Goal: Information Seeking & Learning: Learn about a topic

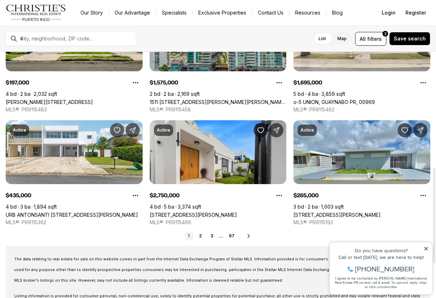
scroll to position [299, 0]
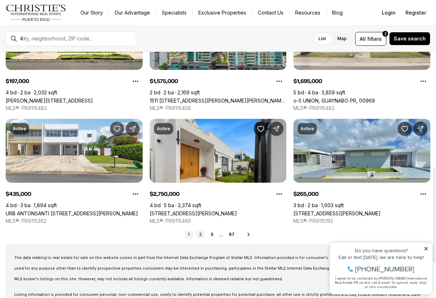
click at [200, 234] on link "2" at bounding box center [200, 234] width 9 height 9
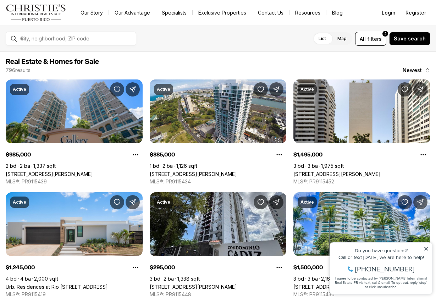
click at [427, 250] on icon at bounding box center [426, 248] width 5 height 5
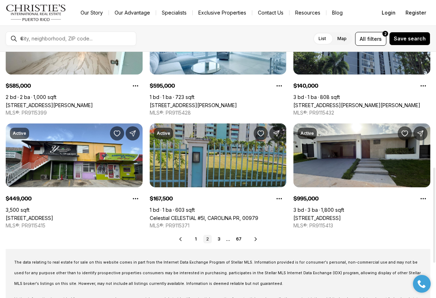
scroll to position [299, 0]
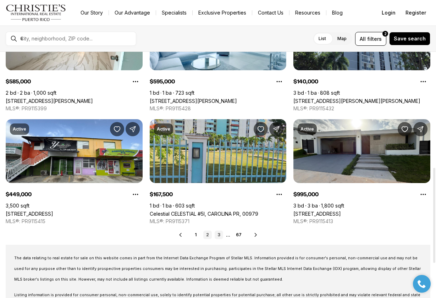
click at [220, 234] on link "3" at bounding box center [219, 235] width 9 height 9
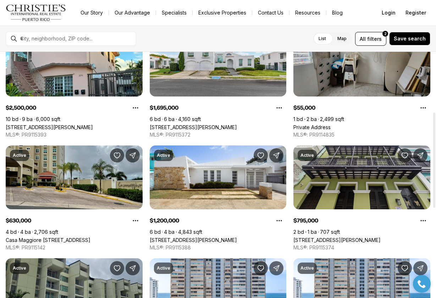
scroll to position [161, 0]
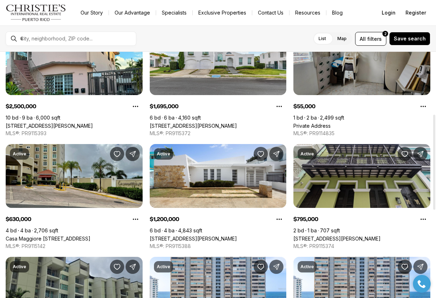
click at [331, 123] on link "Private Address" at bounding box center [312, 126] width 37 height 6
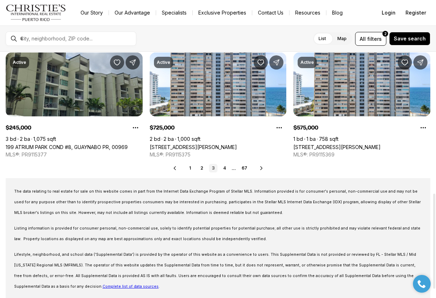
scroll to position [366, 0]
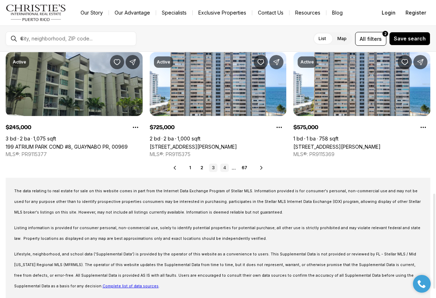
click at [226, 169] on link "4" at bounding box center [224, 168] width 9 height 9
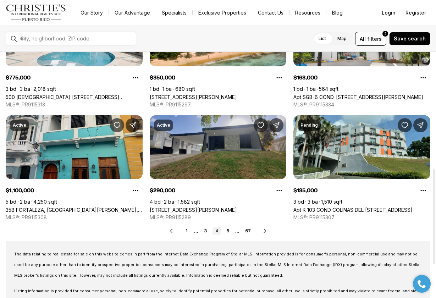
scroll to position [302, 0]
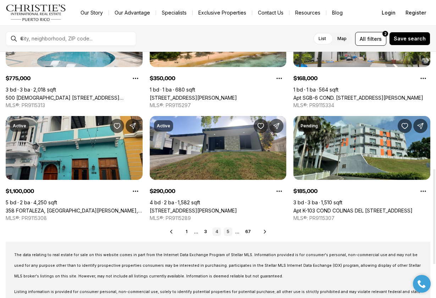
click at [228, 233] on link "5" at bounding box center [228, 232] width 9 height 9
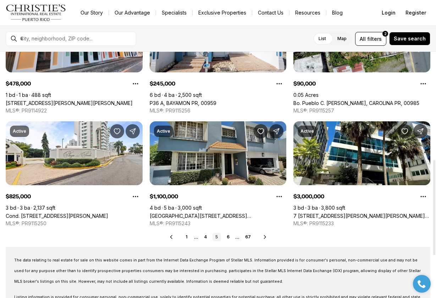
scroll to position [306, 0]
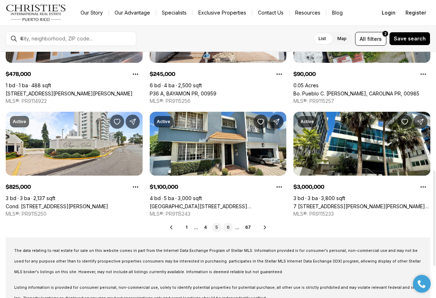
click at [230, 229] on link "6" at bounding box center [228, 227] width 9 height 9
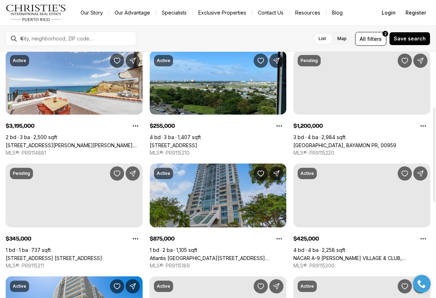
scroll to position [142, 0]
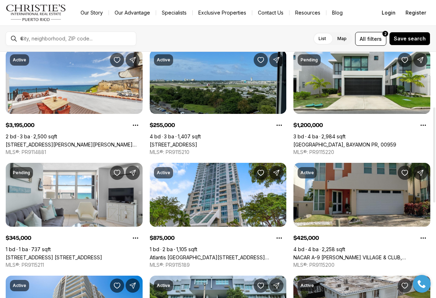
click at [197, 142] on link "[STREET_ADDRESS]" at bounding box center [174, 145] width 48 height 6
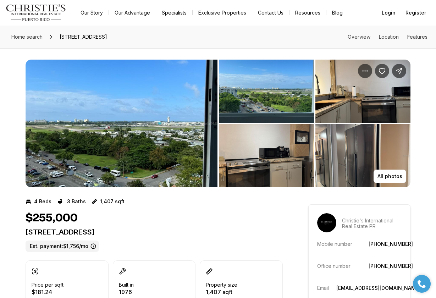
click at [244, 99] on img "View image gallery" at bounding box center [266, 91] width 95 height 63
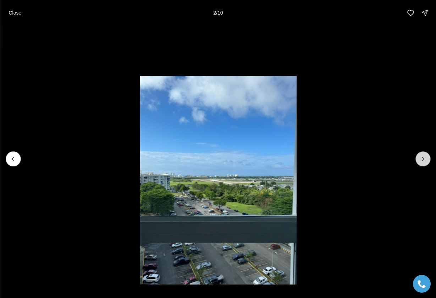
click at [423, 161] on icon "Next slide" at bounding box center [423, 158] width 7 height 7
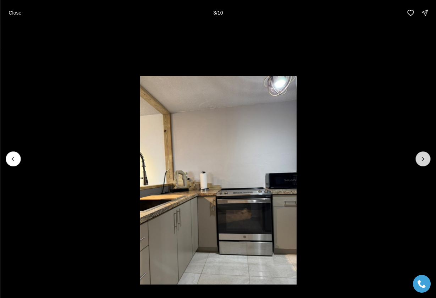
click at [423, 161] on icon "Next slide" at bounding box center [423, 158] width 7 height 7
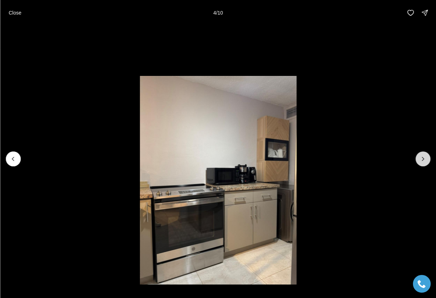
click at [423, 161] on icon "Next slide" at bounding box center [423, 158] width 7 height 7
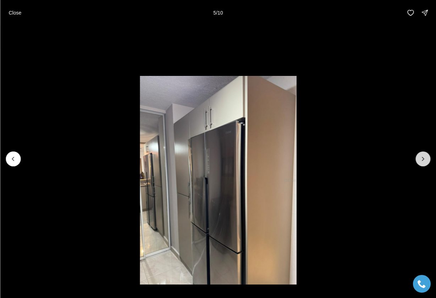
click at [423, 161] on icon "Next slide" at bounding box center [423, 158] width 7 height 7
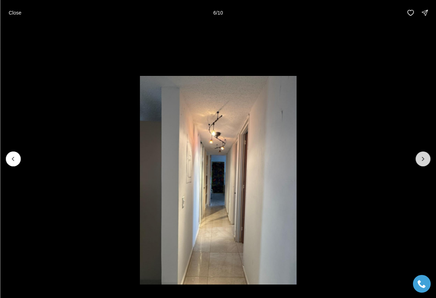
click at [423, 161] on icon "Next slide" at bounding box center [423, 158] width 7 height 7
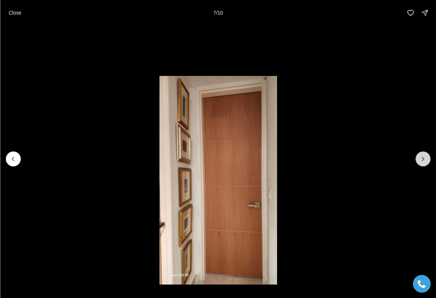
click at [423, 161] on icon "Next slide" at bounding box center [423, 158] width 7 height 7
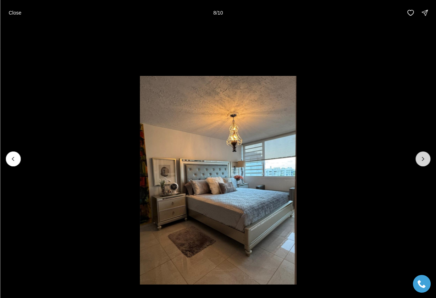
click at [423, 161] on icon "Next slide" at bounding box center [423, 158] width 7 height 7
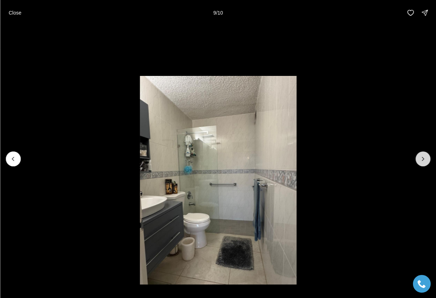
click at [423, 161] on icon "Next slide" at bounding box center [423, 158] width 7 height 7
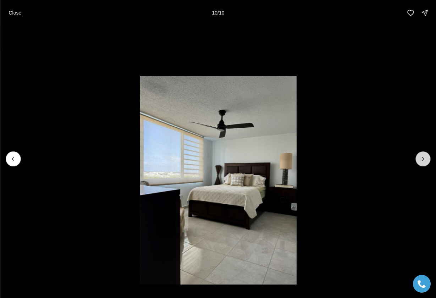
click at [423, 161] on div at bounding box center [423, 159] width 15 height 15
click at [12, 12] on p "Close" at bounding box center [15, 13] width 13 height 6
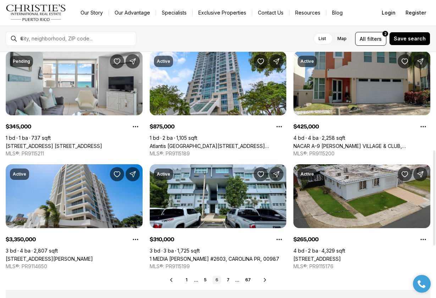
scroll to position [255, 0]
